Goal: Task Accomplishment & Management: Manage account settings

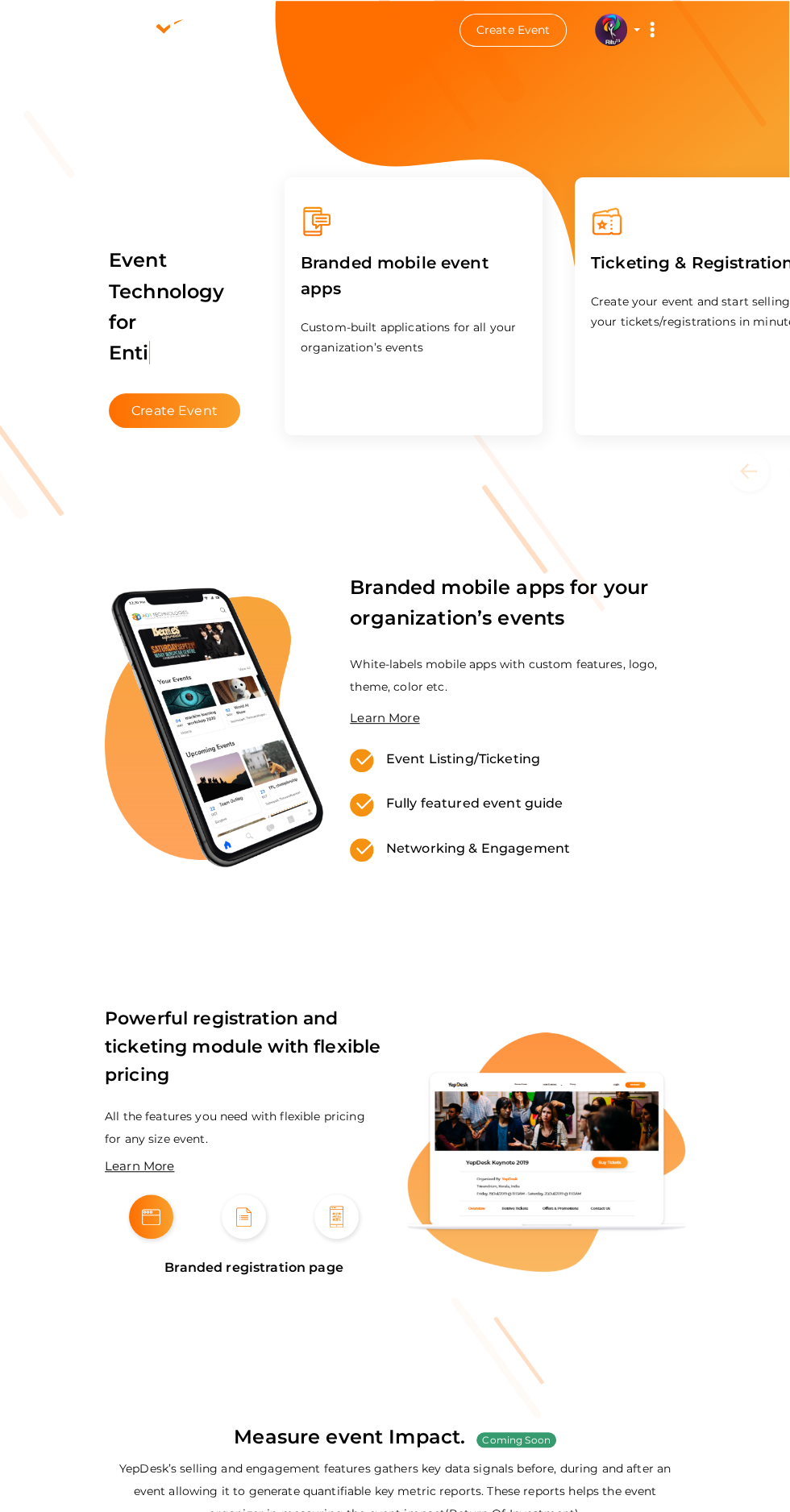
click at [615, 22] on img at bounding box center [610, 29] width 32 height 32
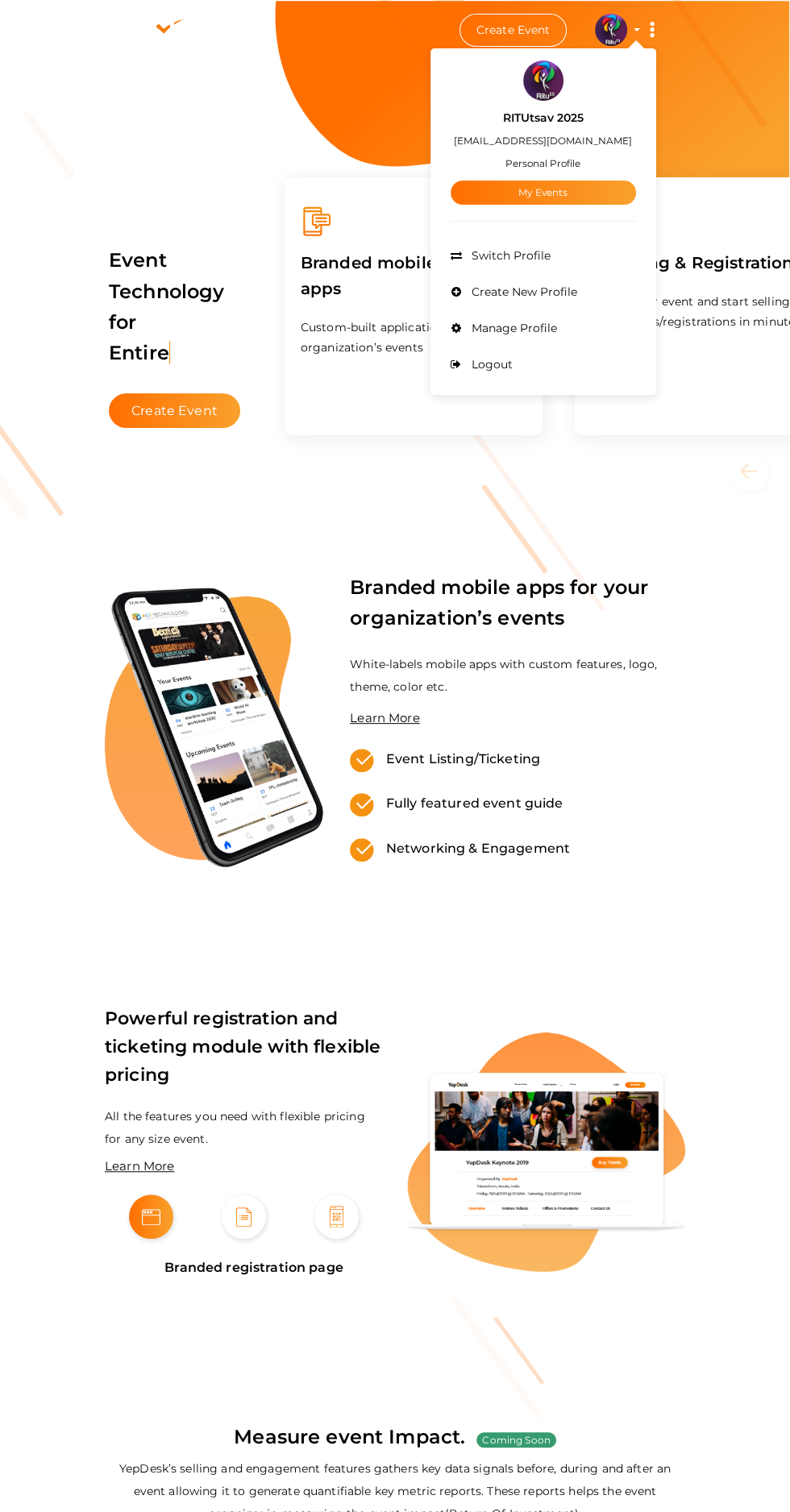
click at [594, 181] on link "My Events" at bounding box center [543, 193] width 185 height 24
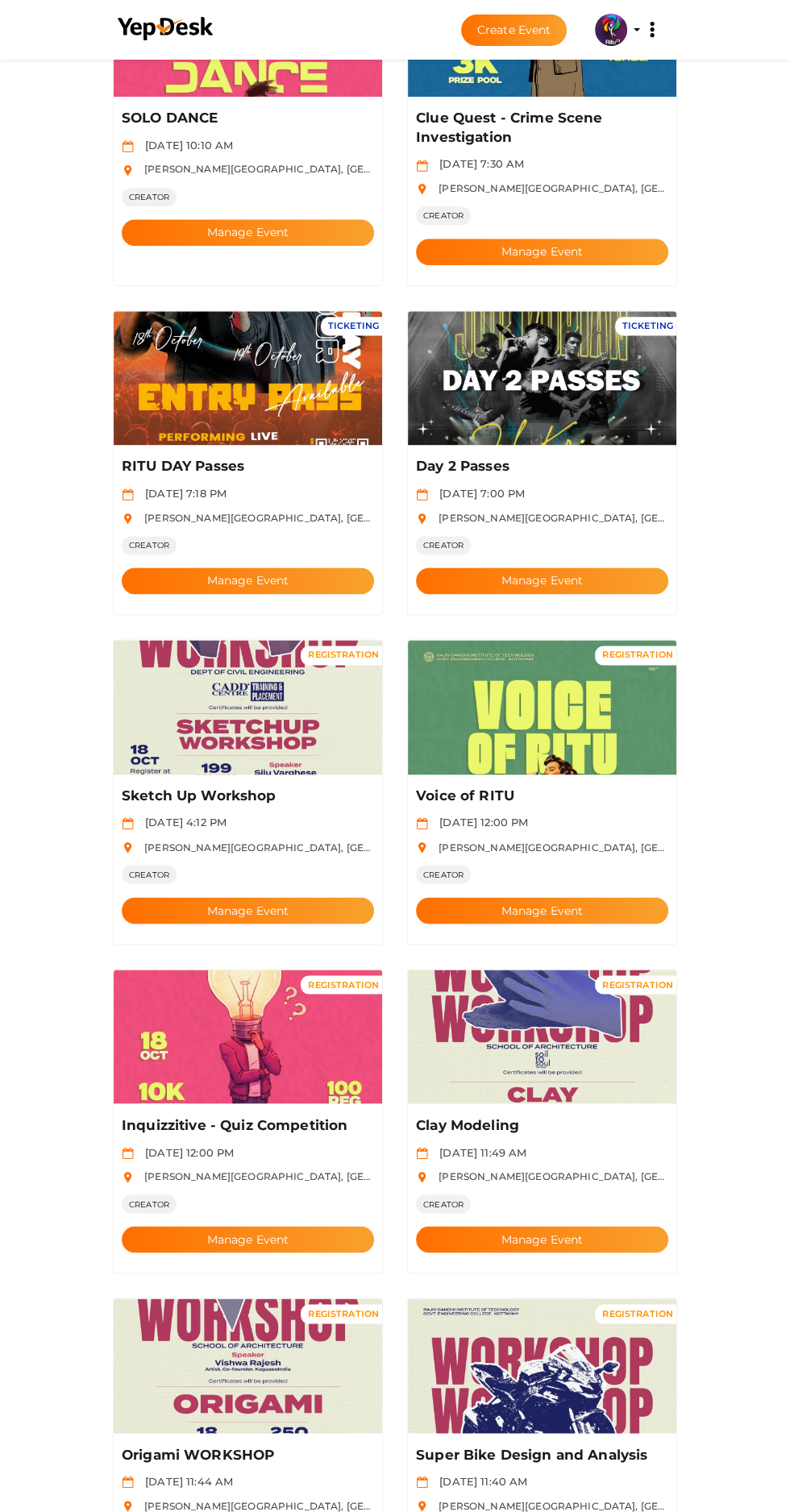
scroll to position [1223, 0]
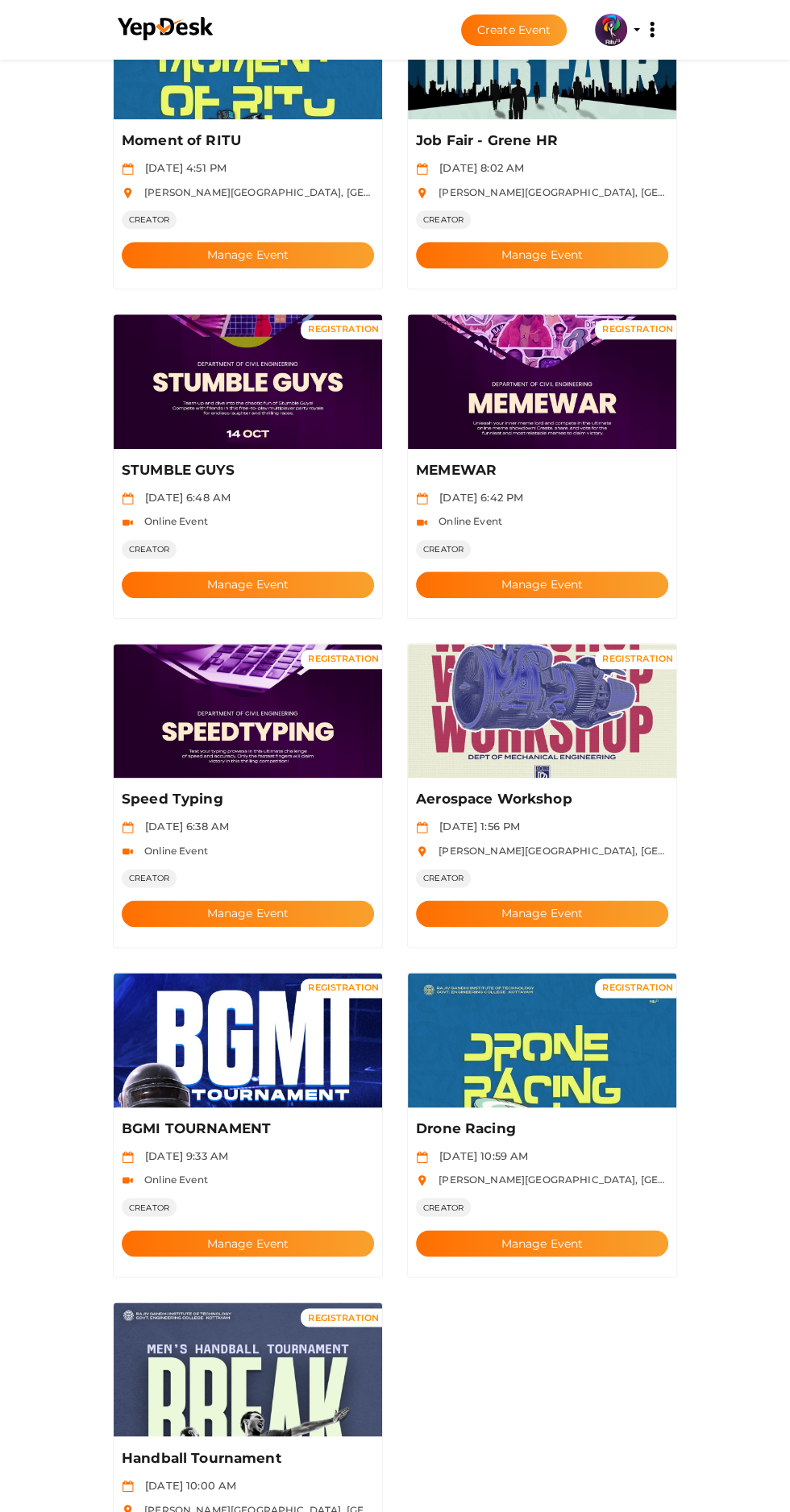
scroll to position [875, 0]
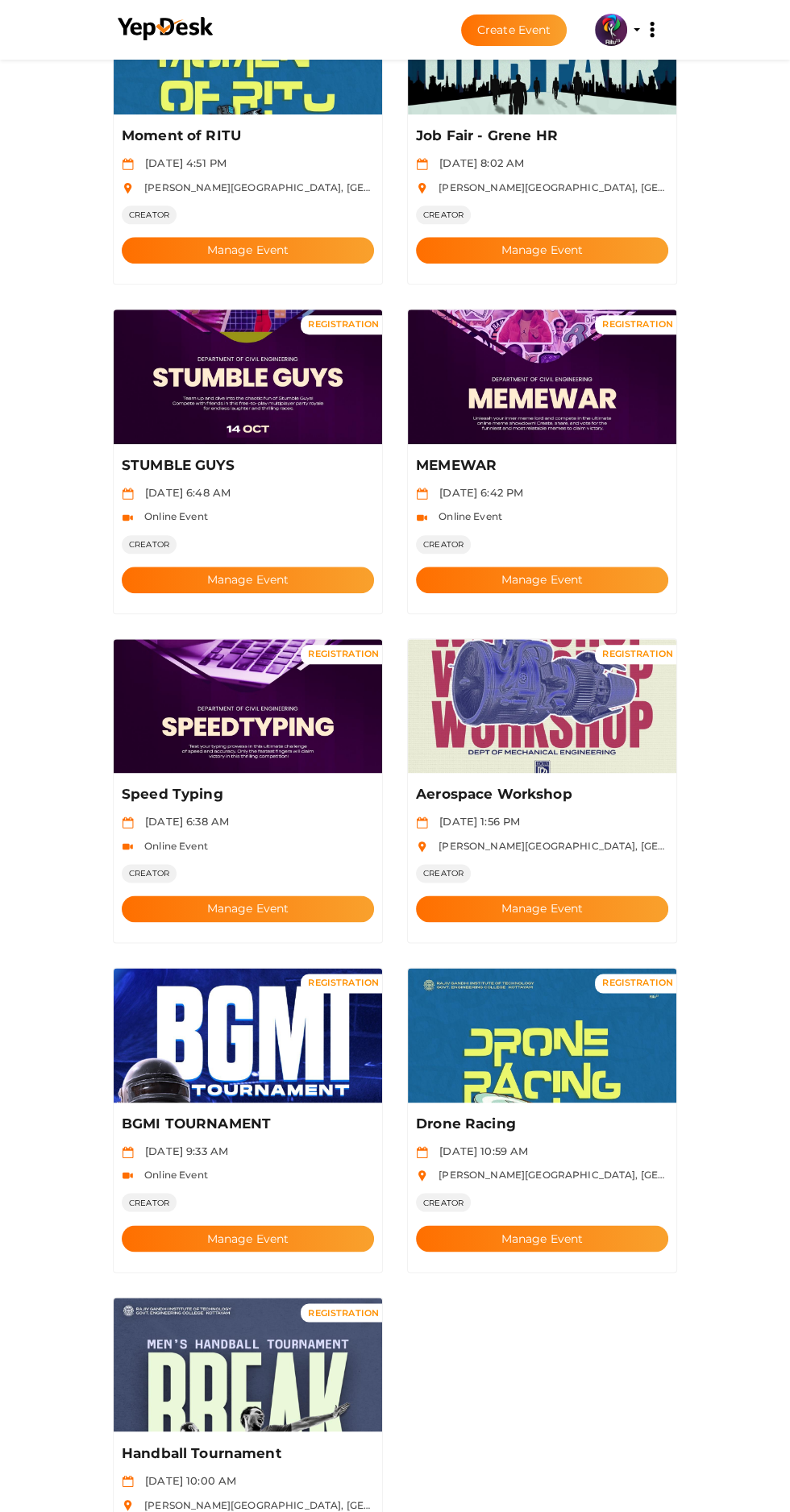
click at [294, 1225] on button "Manage Event" at bounding box center [247, 1238] width 252 height 27
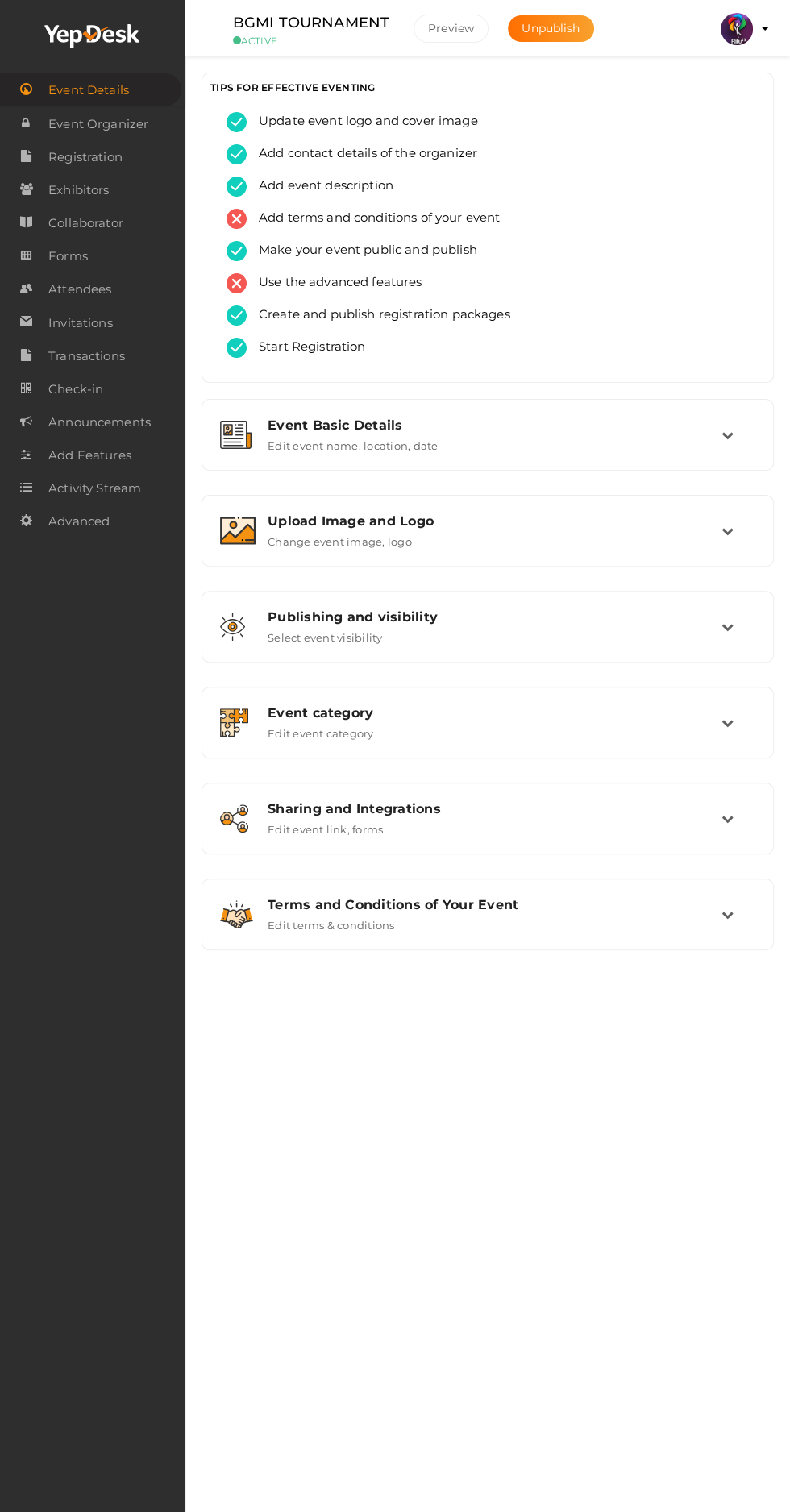
click at [59, 293] on span "Attendees" at bounding box center [79, 288] width 63 height 32
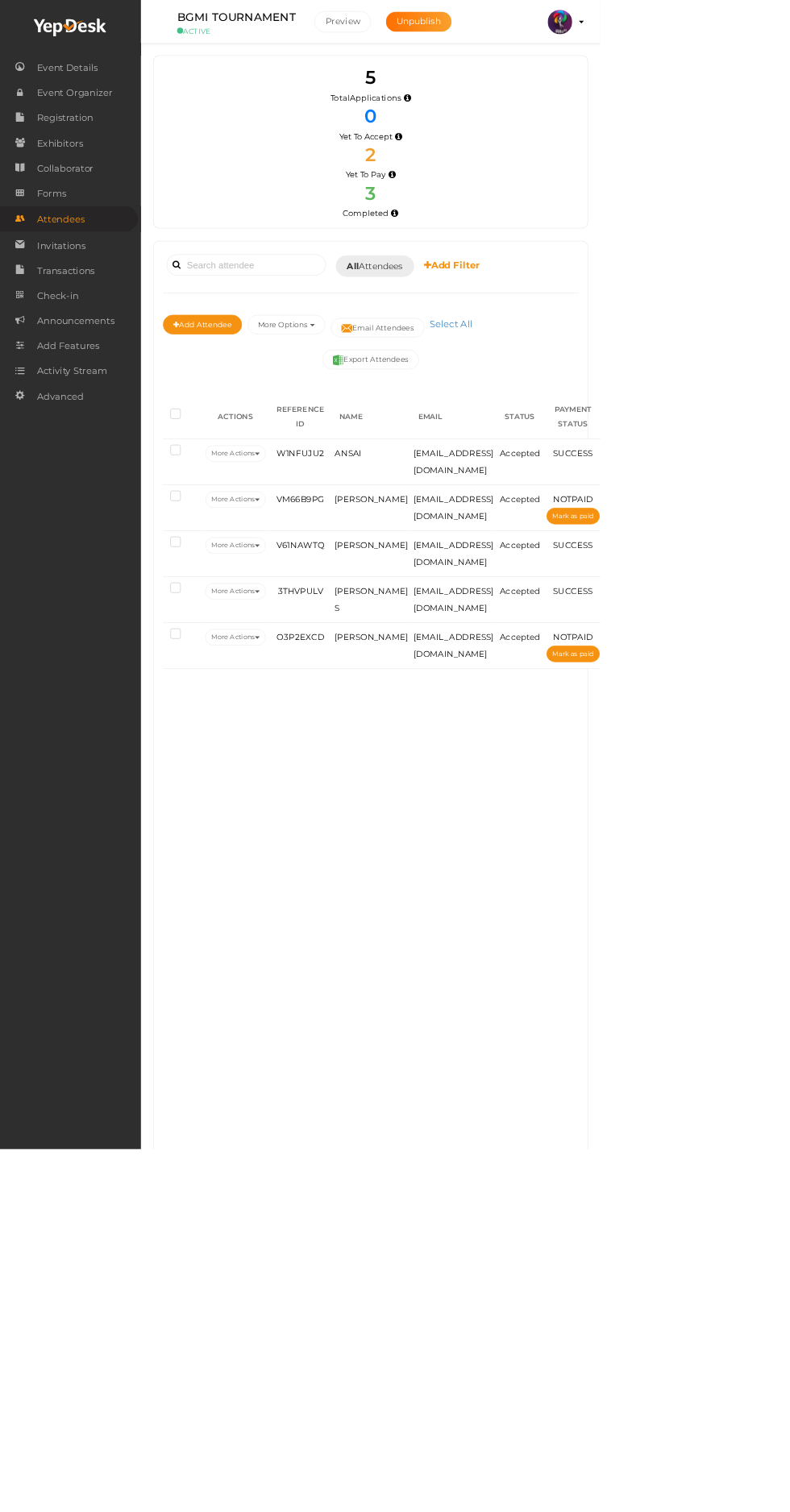
click at [587, 596] on span "[EMAIL_ADDRESS][DOMAIN_NAME]" at bounding box center [596, 608] width 105 height 34
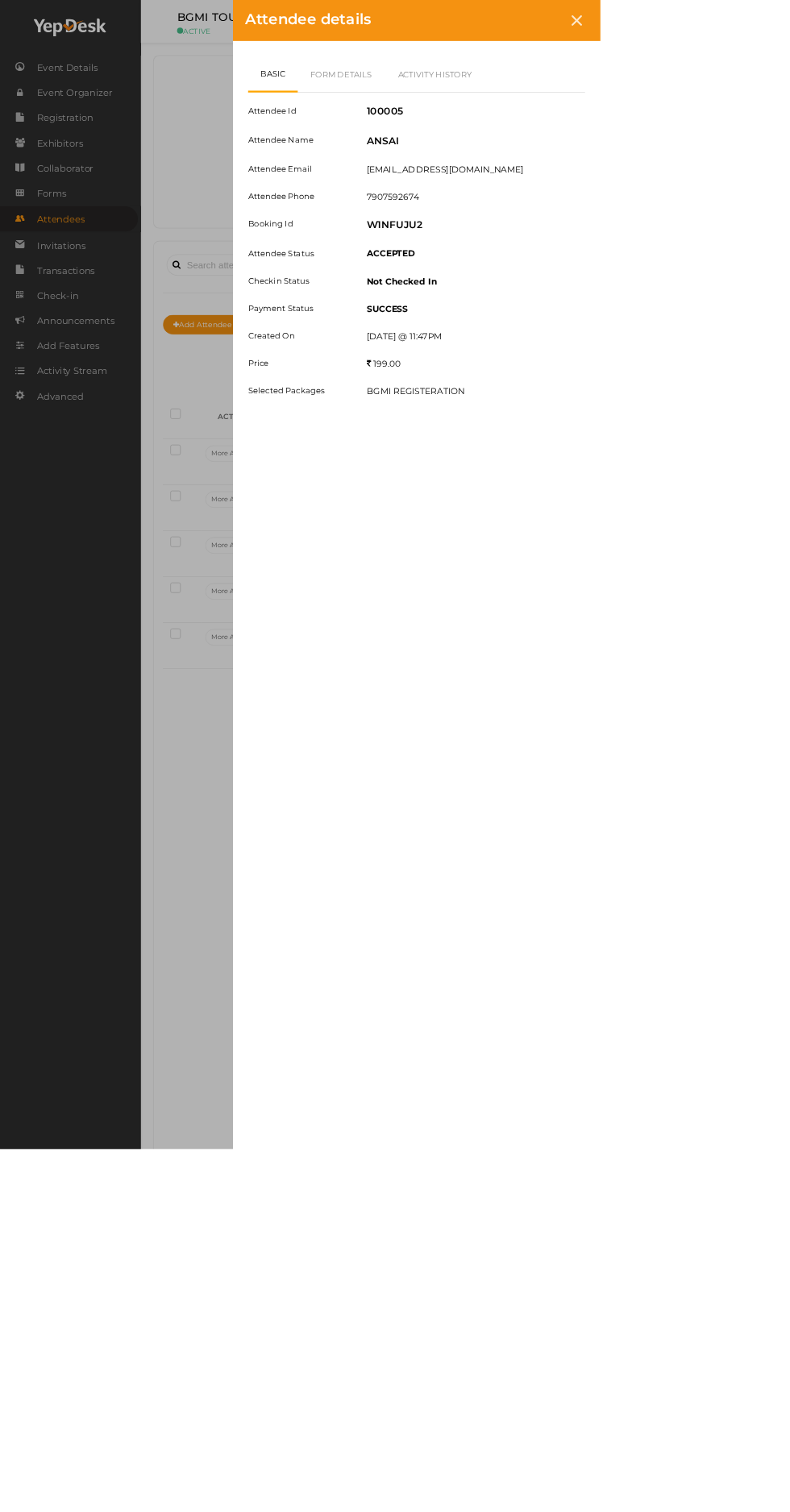
click at [472, 593] on div "Attendee details Basic Form Details Activity History Attendee Id 100005 Attende…" at bounding box center [395, 756] width 790 height 1512
click at [507, 96] on link "Form Details" at bounding box center [449, 97] width 115 height 46
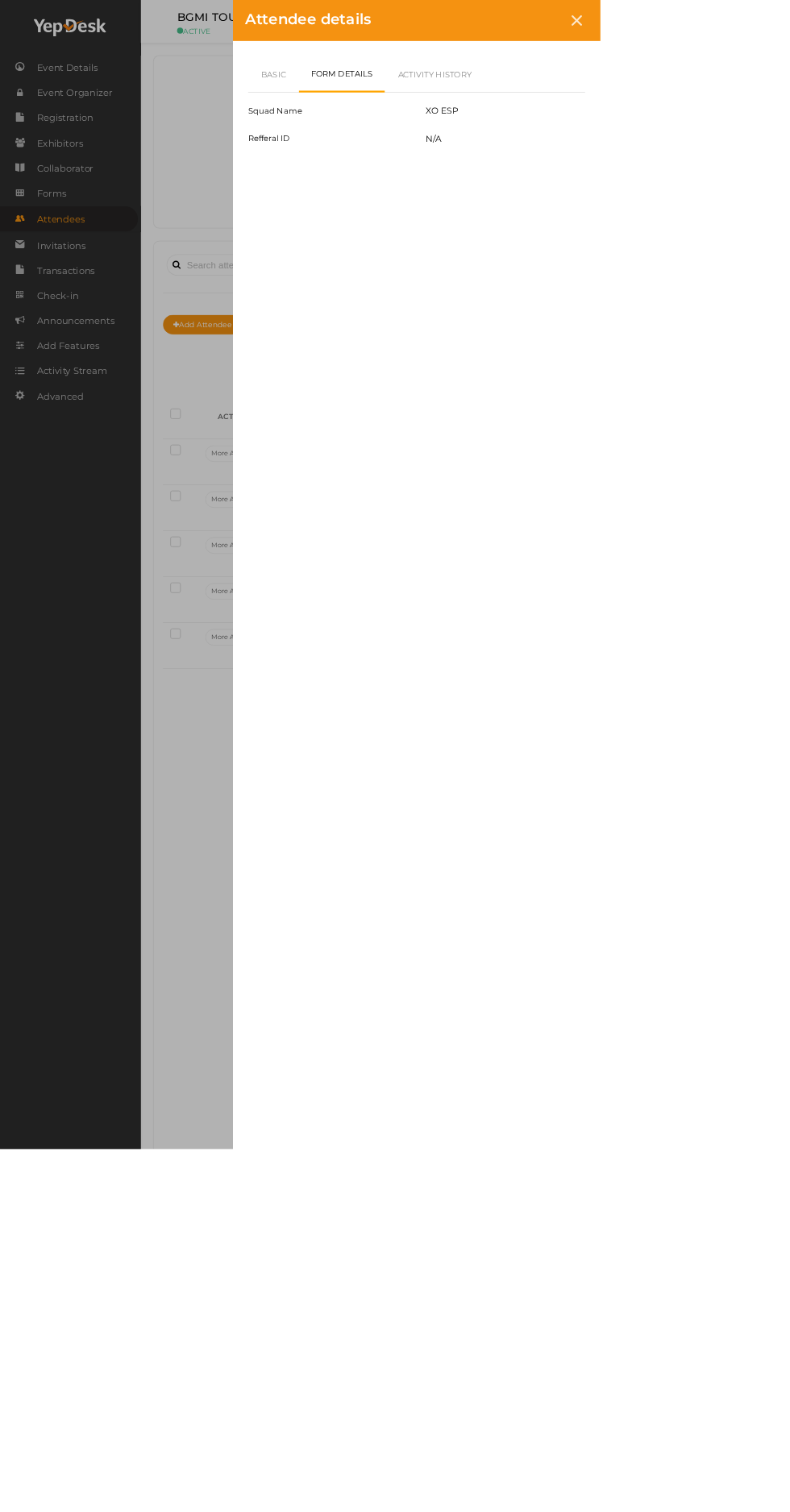
click at [393, 106] on link "Basic" at bounding box center [360, 97] width 67 height 46
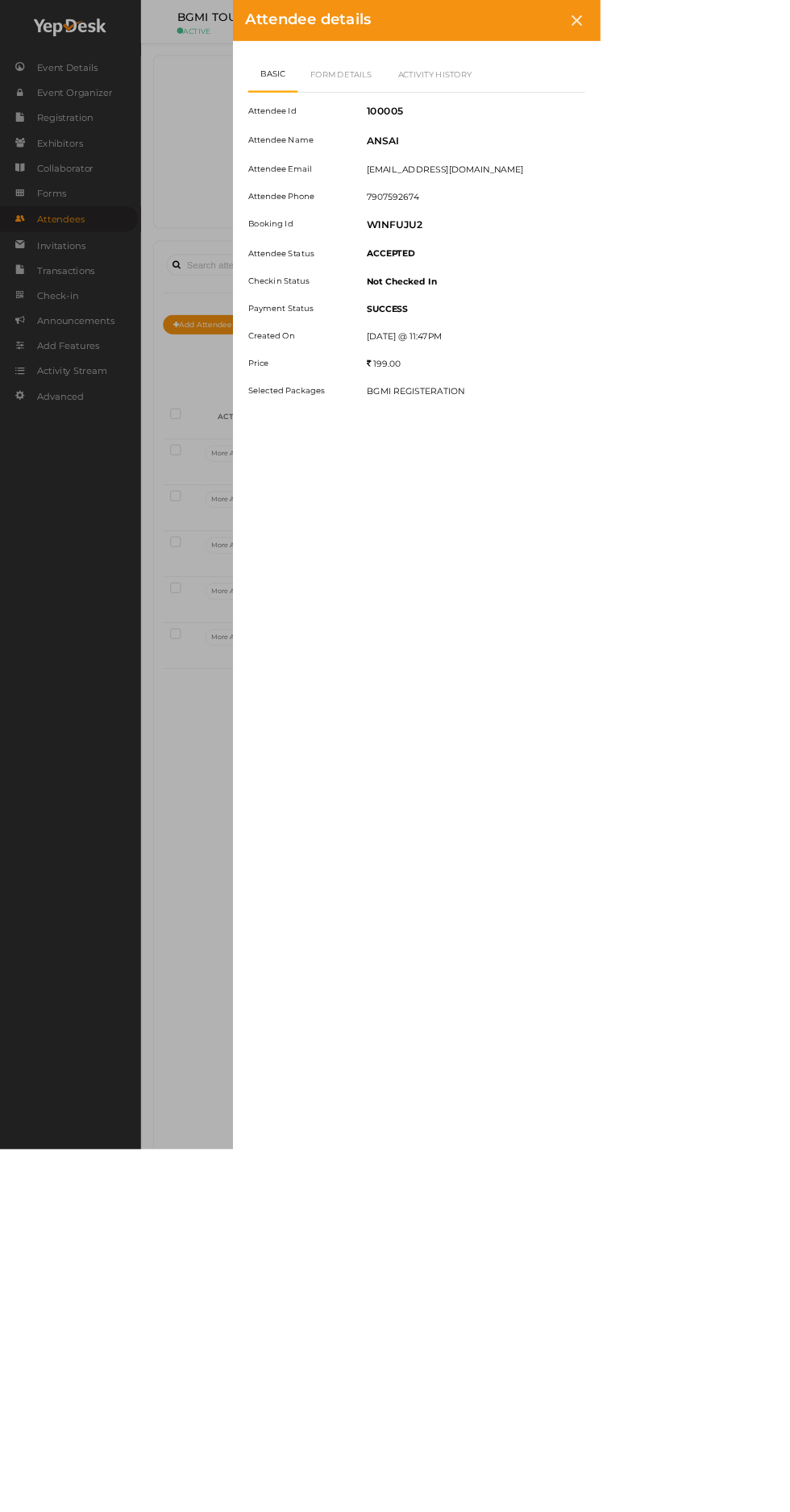
click at [774, 34] on div at bounding box center [758, 27] width 30 height 30
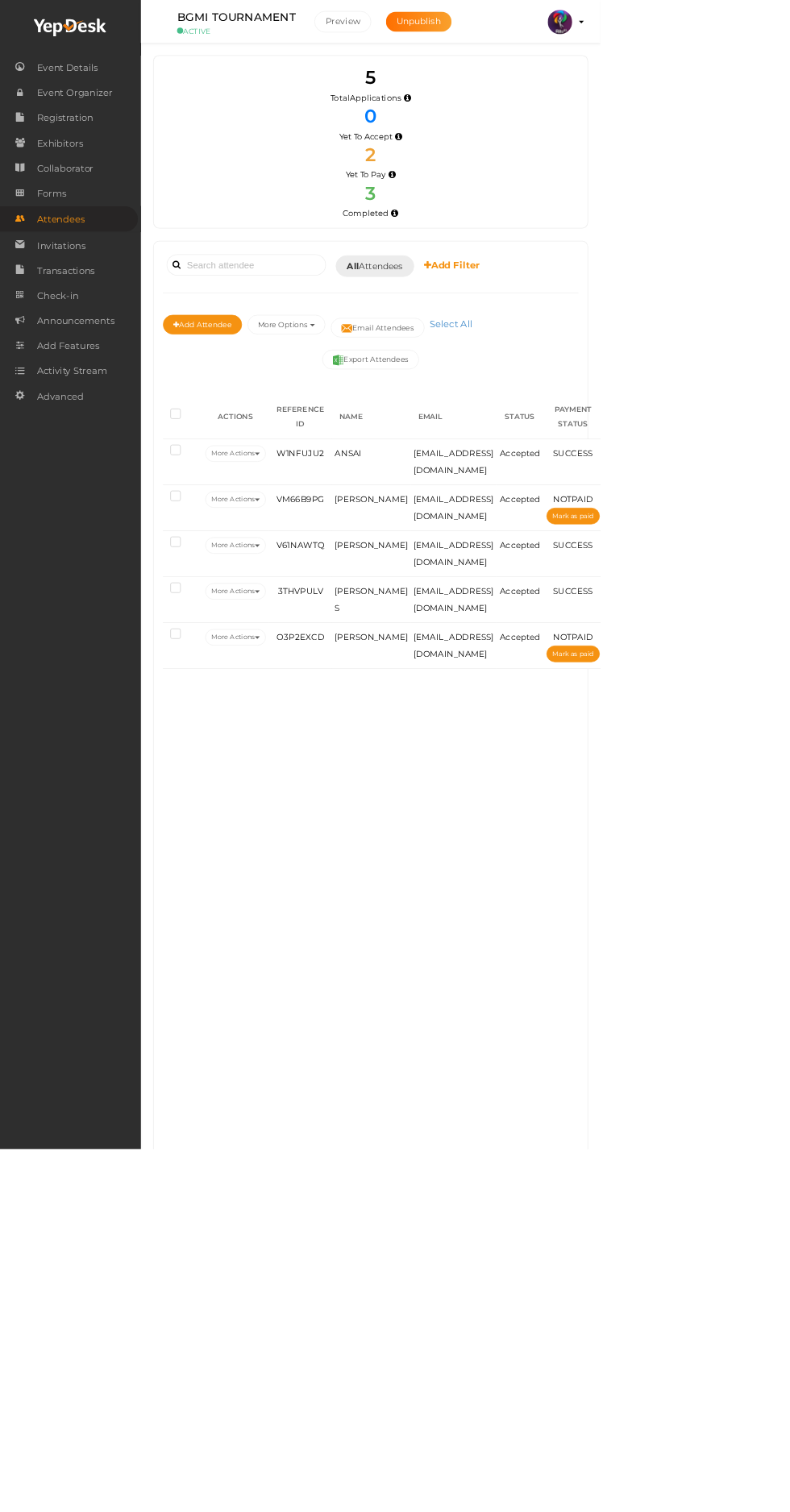
click at [476, 834] on span "[PERSON_NAME]" at bounding box center [488, 838] width 96 height 13
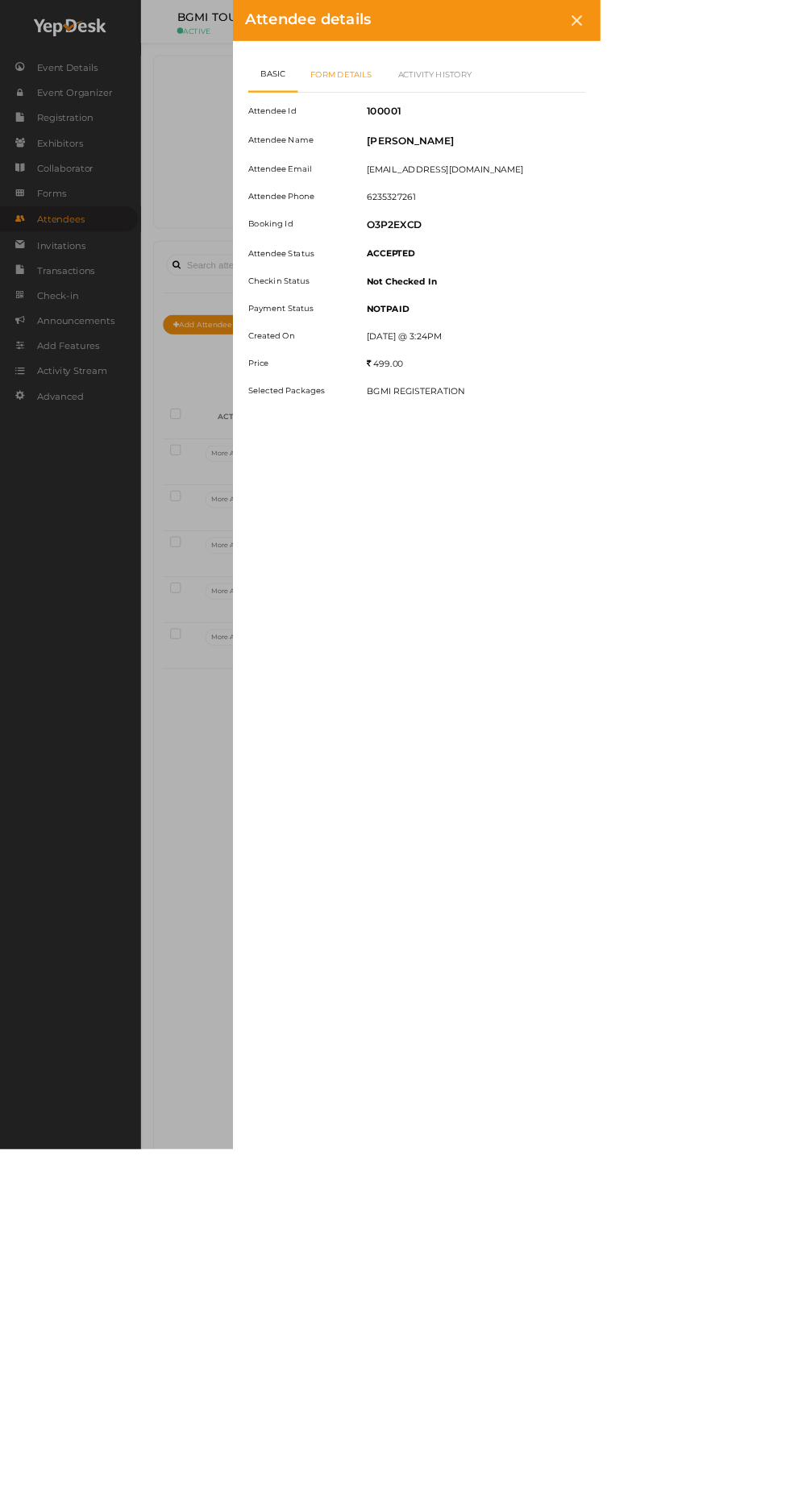
click at [507, 114] on link "Form Details" at bounding box center [449, 97] width 115 height 46
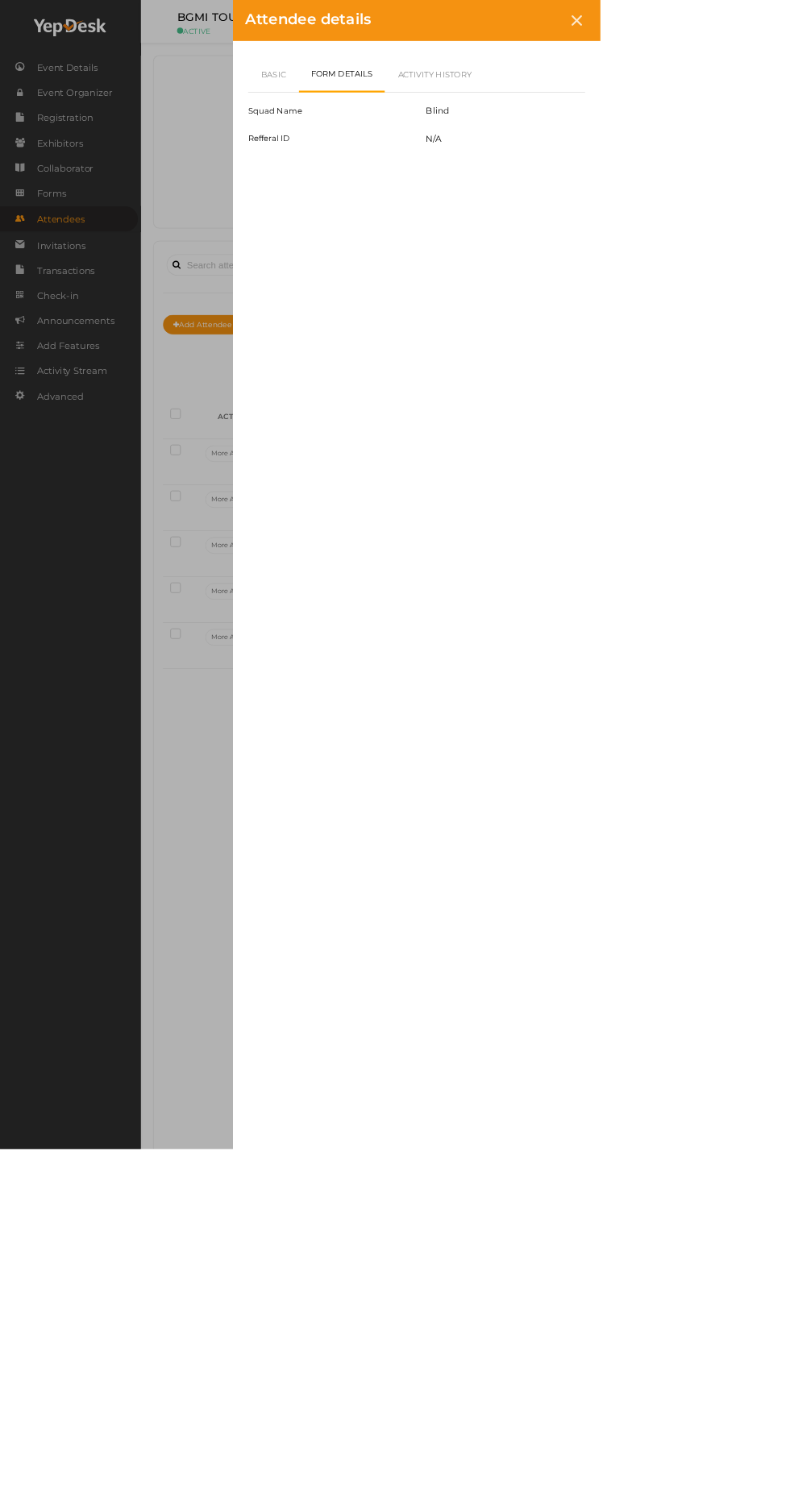
click at [774, 27] on div at bounding box center [758, 27] width 30 height 30
